Goal: Task Accomplishment & Management: Manage account settings

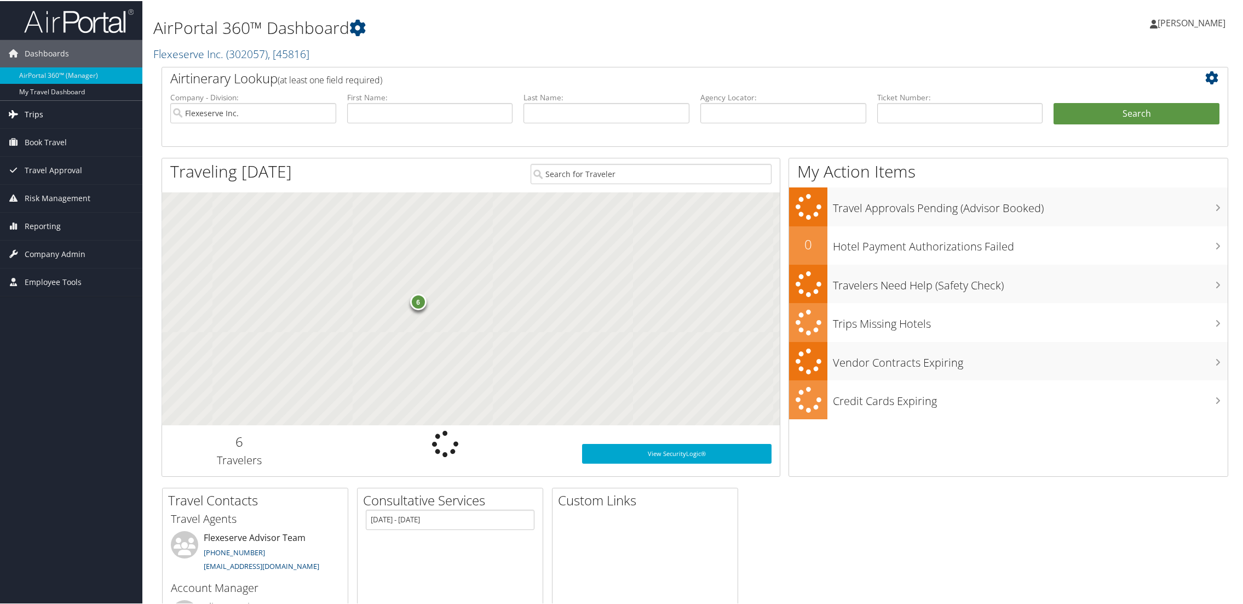
click at [30, 112] on span "Trips" at bounding box center [34, 113] width 19 height 27
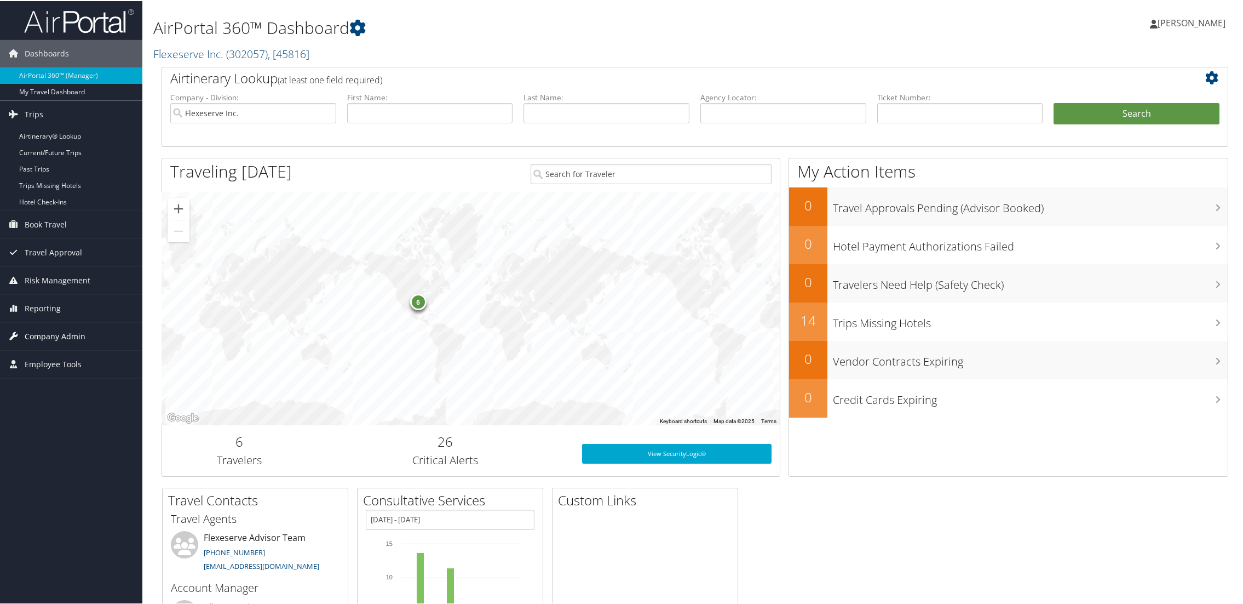
click at [57, 337] on span "Company Admin" at bounding box center [55, 334] width 61 height 27
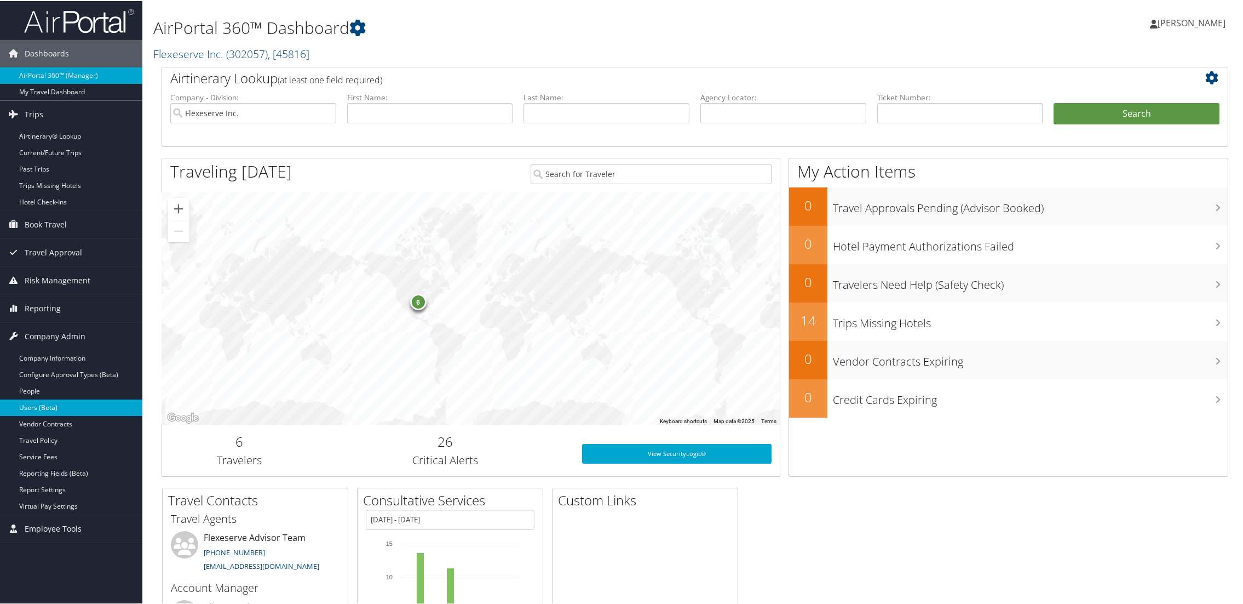
click at [47, 405] on link "Users (Beta)" at bounding box center [71, 406] width 142 height 16
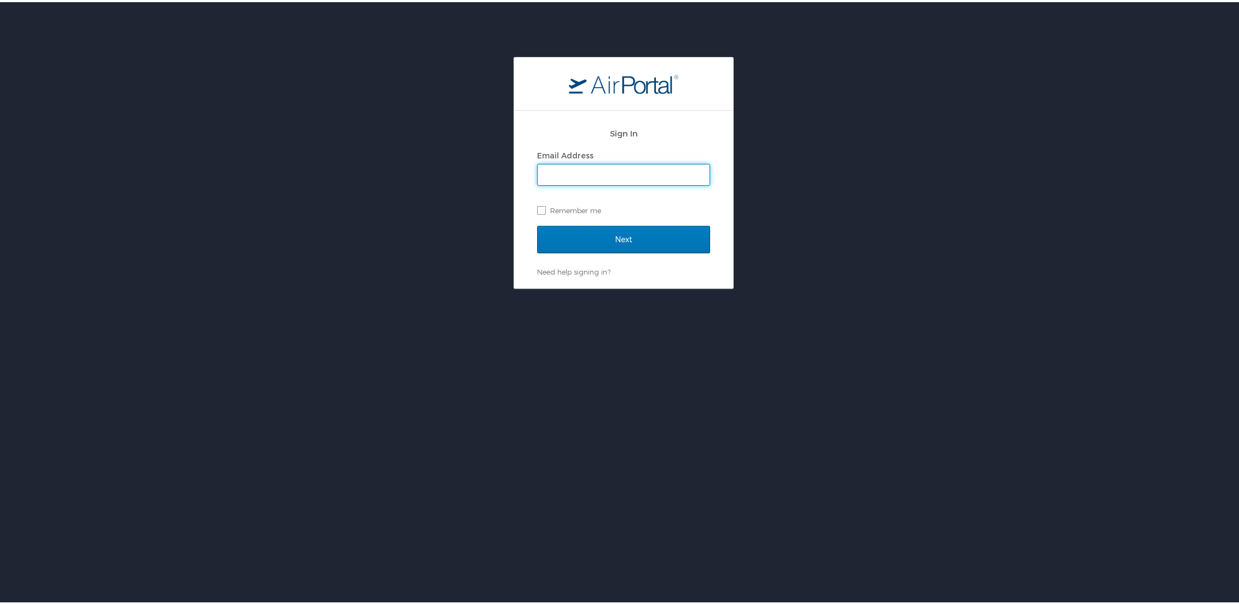
type input "[PERSON_NAME][EMAIL_ADDRESS][PERSON_NAME][DOMAIN_NAME]"
click at [607, 237] on input "Next" at bounding box center [623, 236] width 173 height 27
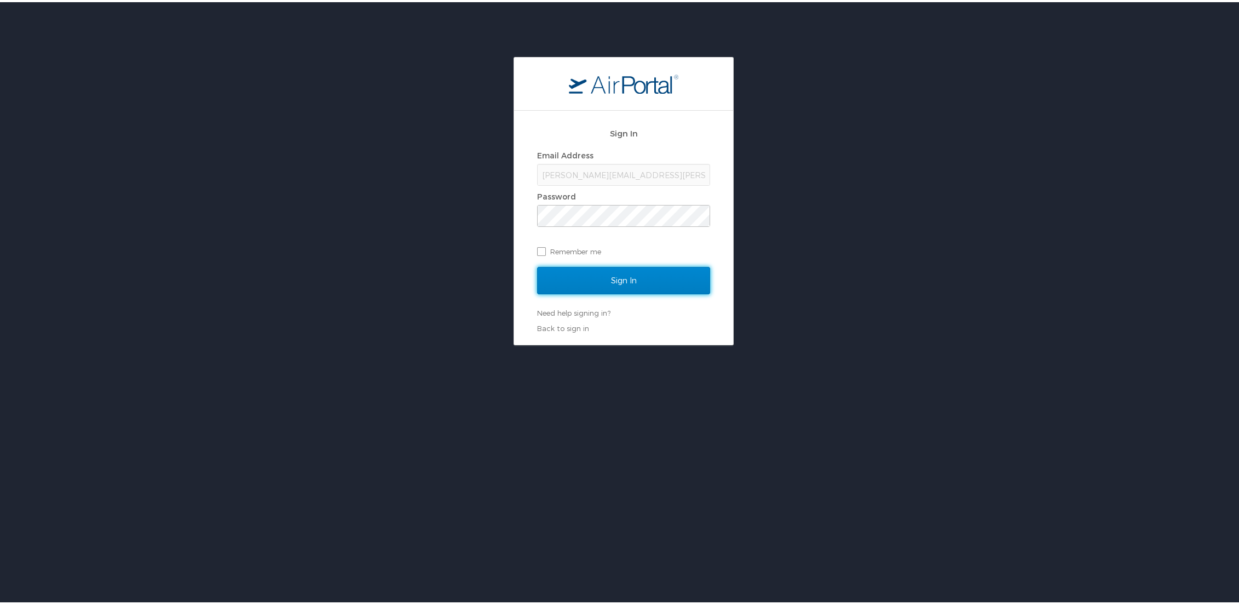
click at [606, 269] on input "Sign In" at bounding box center [623, 278] width 173 height 27
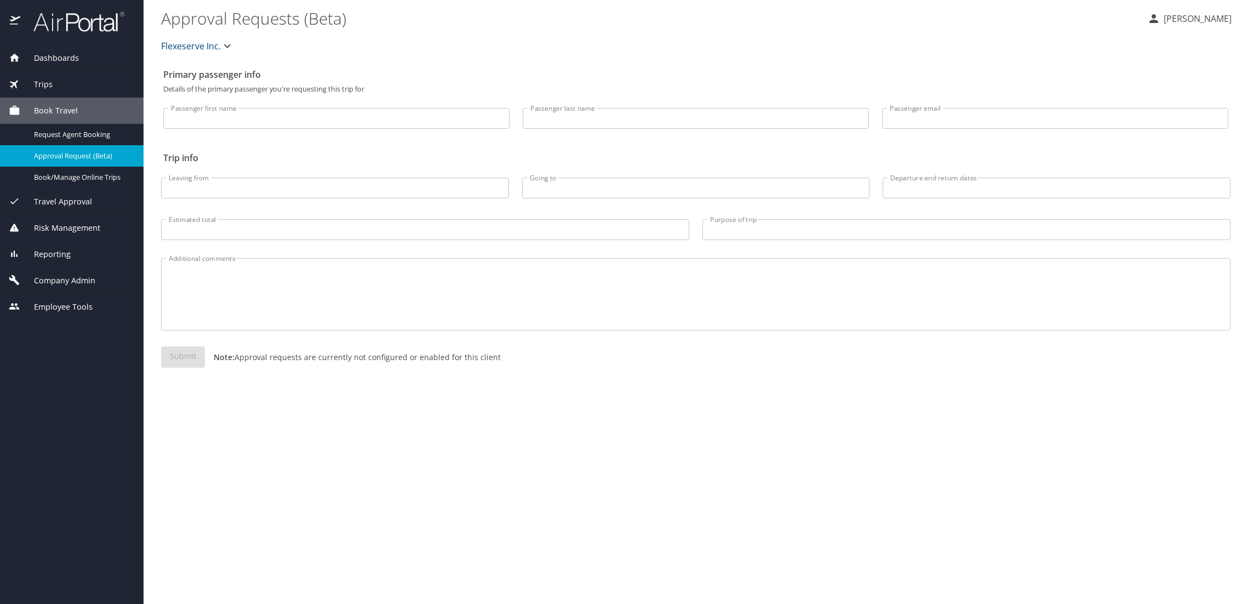
click at [49, 284] on span "Company Admin" at bounding box center [57, 280] width 75 height 12
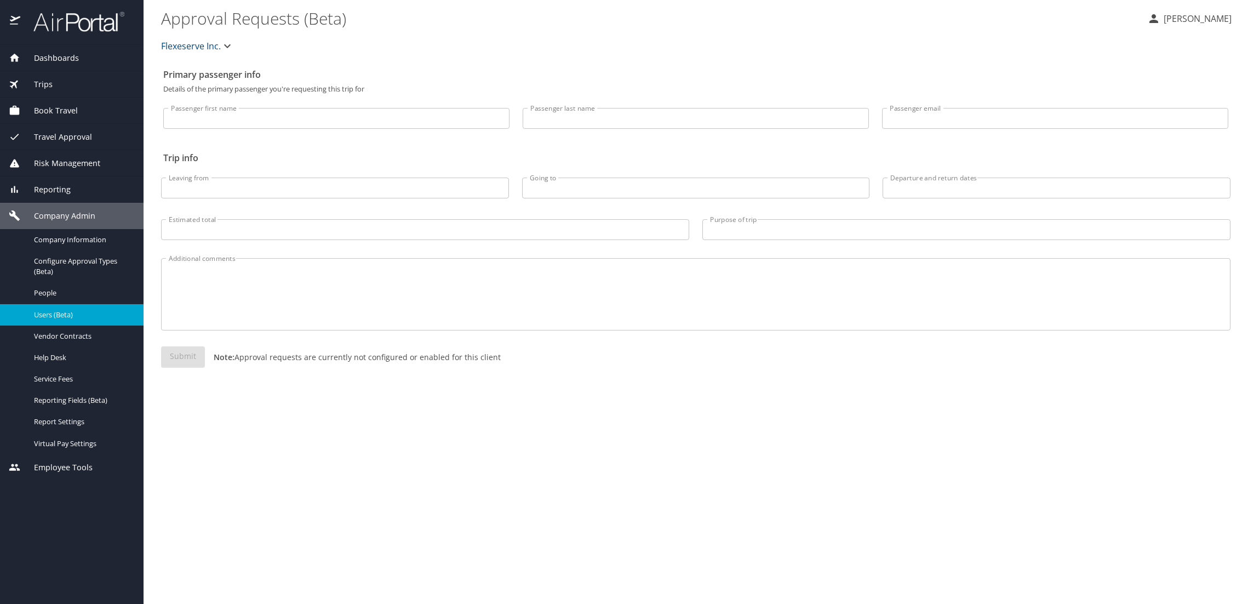
click at [55, 314] on span "Users (Beta)" at bounding box center [82, 314] width 96 height 10
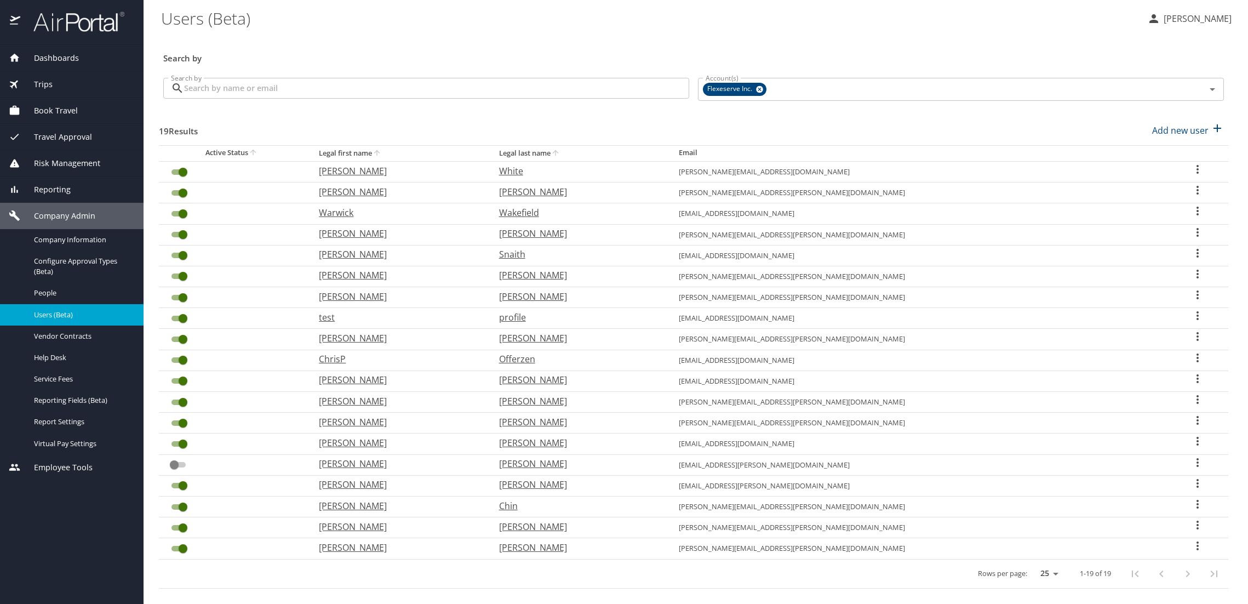
click at [376, 399] on p "[PERSON_NAME]" at bounding box center [398, 400] width 158 height 13
select select "US"
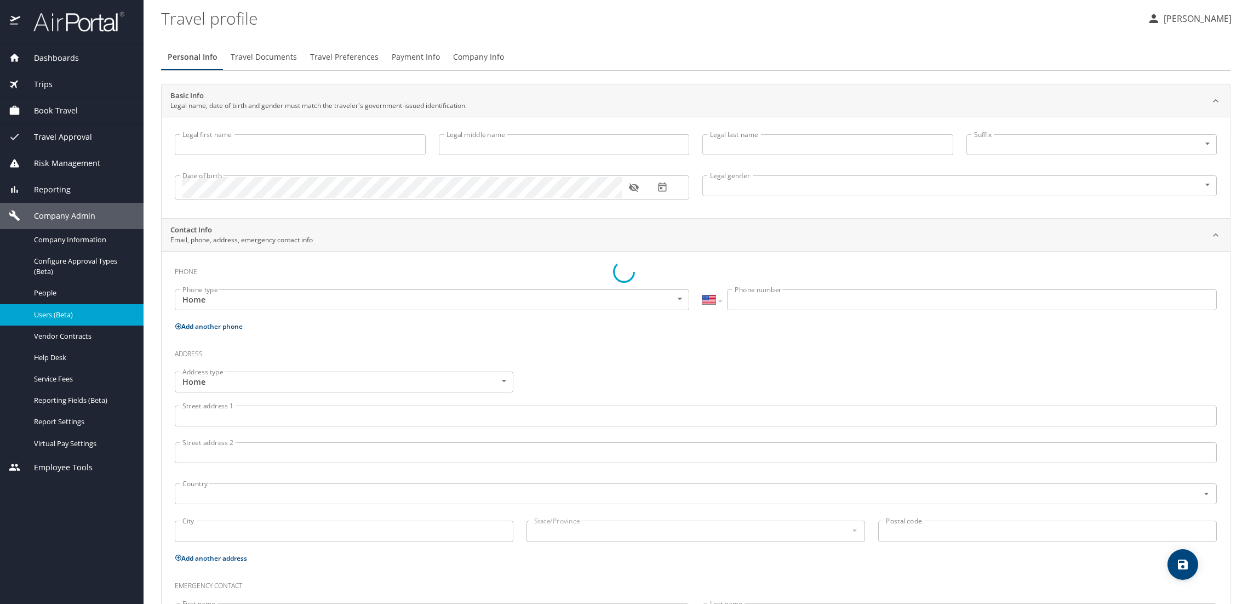
type input "[PERSON_NAME]"
type input "[DEMOGRAPHIC_DATA]"
type input "[PERSON_NAME]"
type input "Joyce"
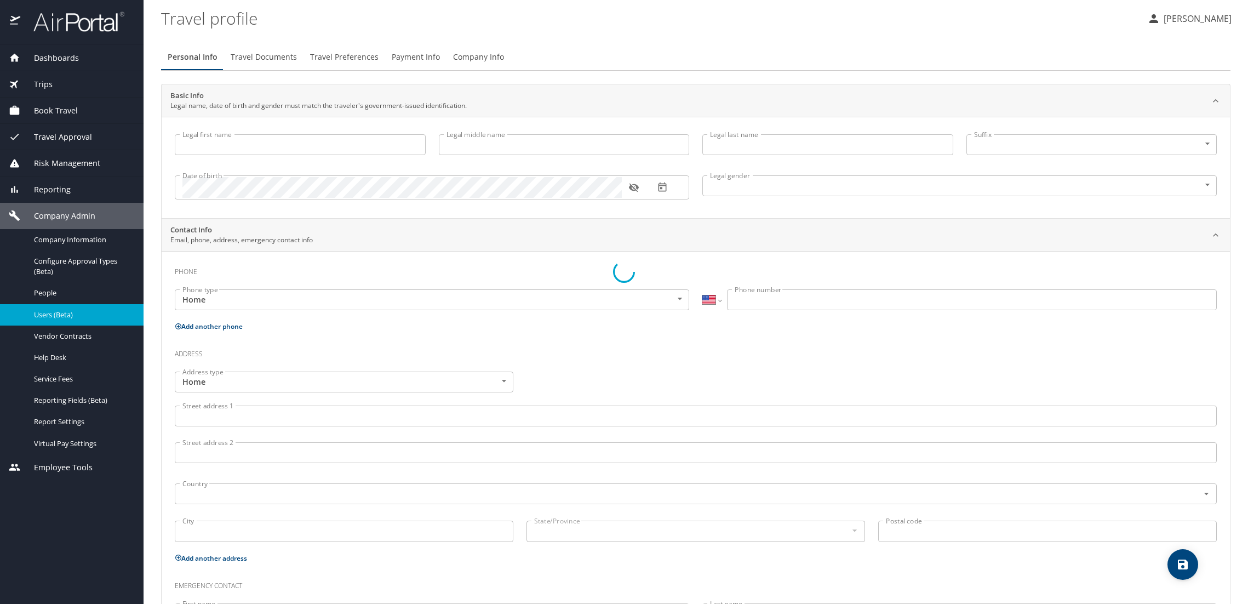
select select "GB"
type input "07850 562053"
type input "lulabellejoyce@me.com"
select select "GB"
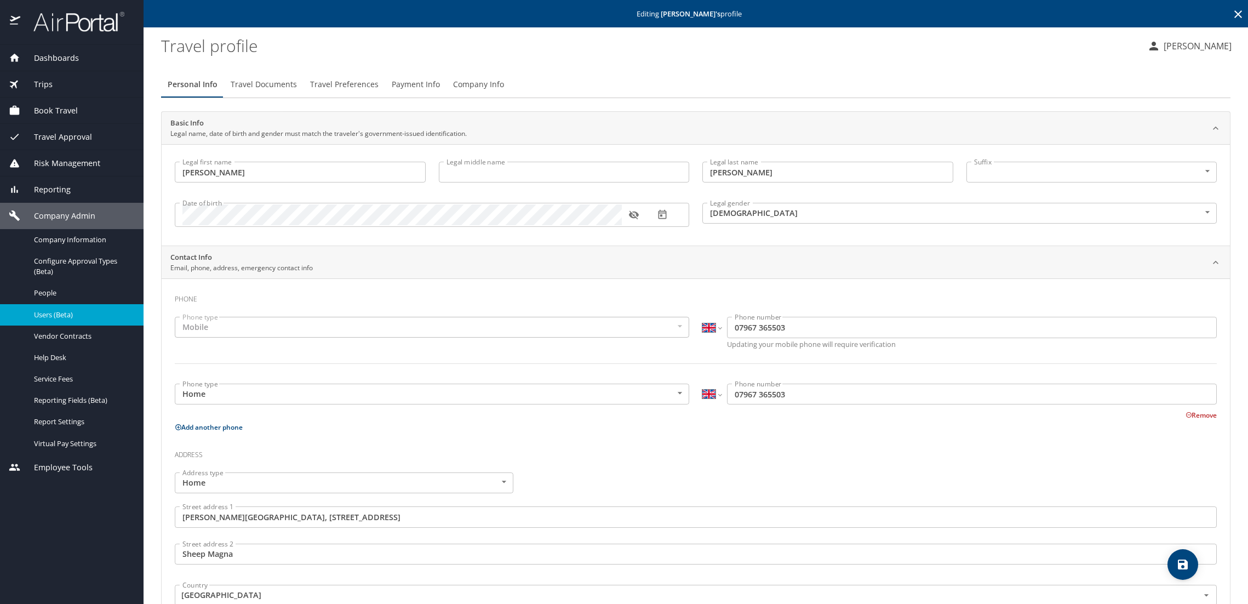
click at [629, 214] on icon "button" at bounding box center [633, 215] width 10 height 9
click at [629, 214] on icon "button" at bounding box center [633, 214] width 10 height 7
click at [256, 87] on span "Travel Documents" at bounding box center [264, 85] width 66 height 14
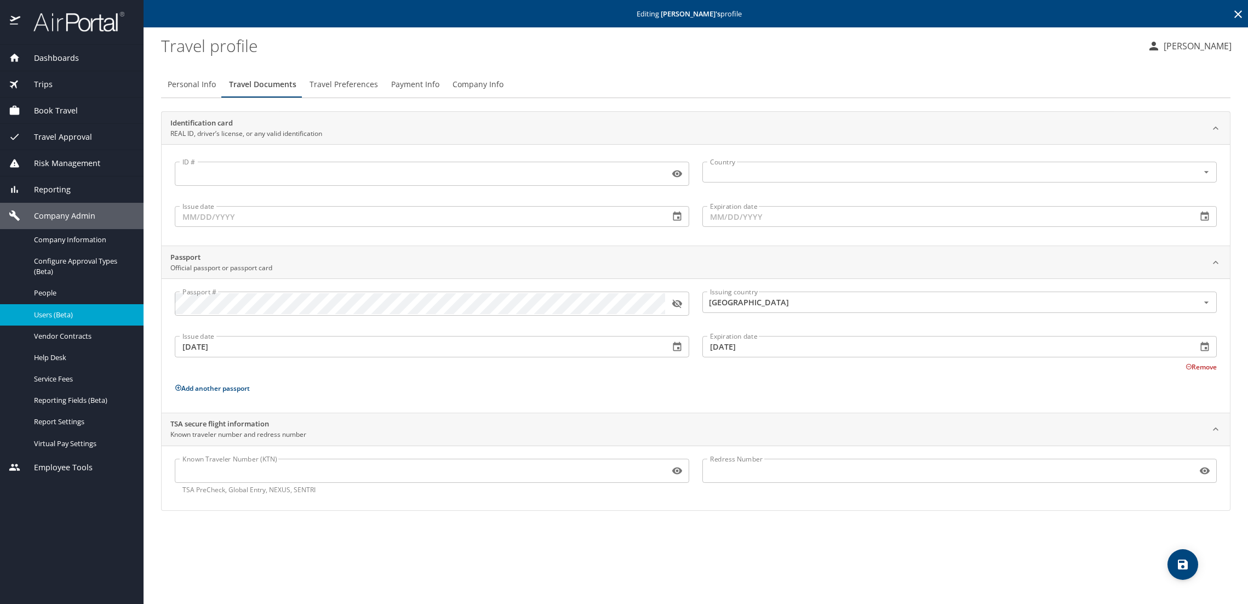
click at [192, 83] on span "Personal Info" at bounding box center [192, 85] width 48 height 14
select select "GB"
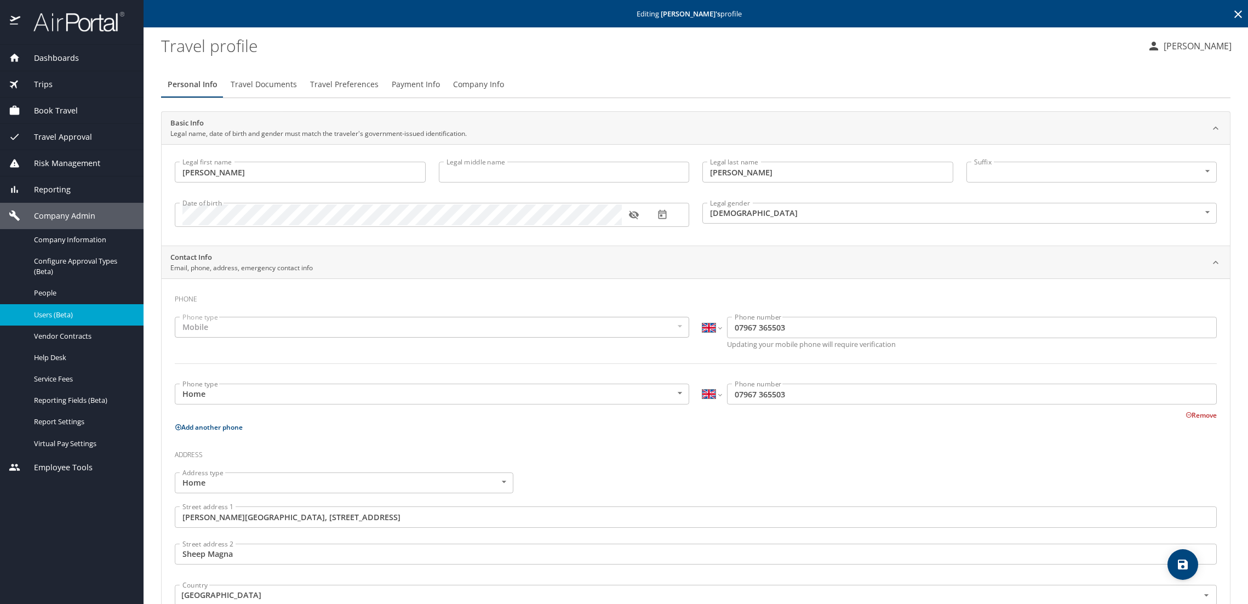
click at [59, 59] on span "Dashboards" at bounding box center [49, 58] width 59 height 12
